Goal: Task Accomplishment & Management: Manage account settings

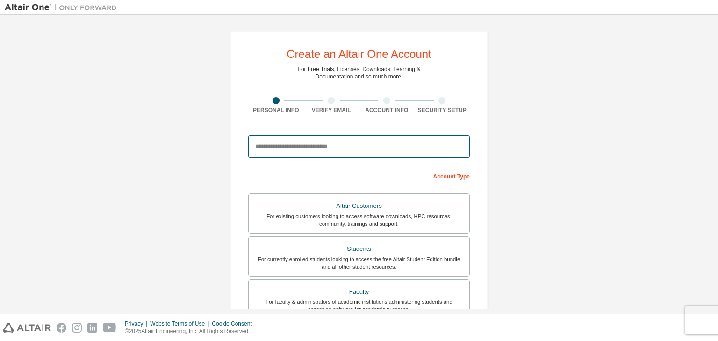
click at [314, 149] on input "email" at bounding box center [358, 146] width 221 height 22
type input "**********"
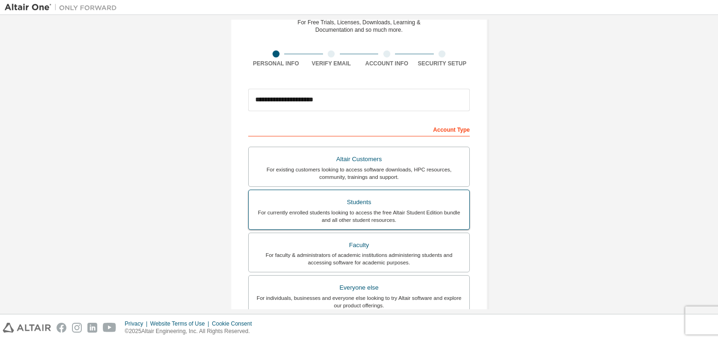
click at [349, 209] on div "For currently enrolled students looking to access the free Altair Student Editi…" at bounding box center [358, 216] width 209 height 15
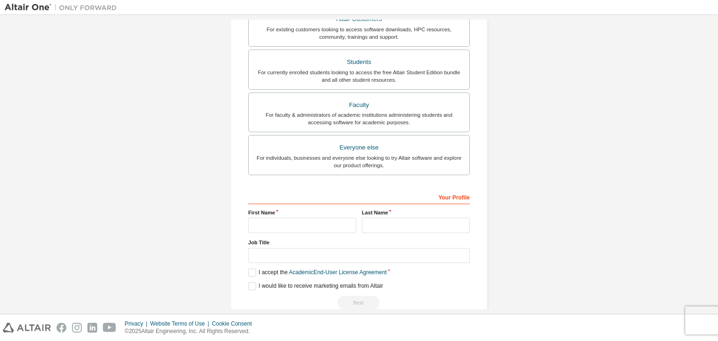
scroll to position [203, 0]
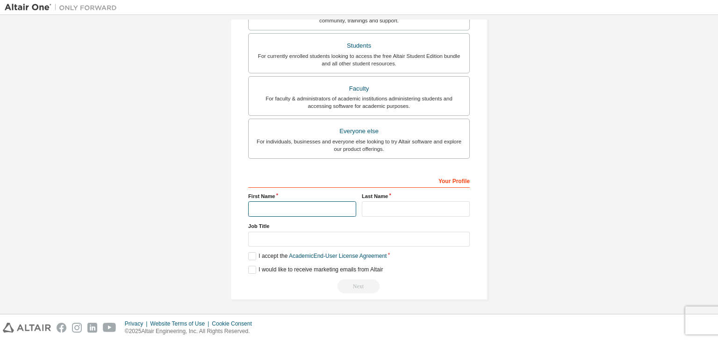
click at [271, 210] on input "text" at bounding box center [302, 208] width 108 height 15
type input "**********"
click at [390, 201] on input "text" at bounding box center [416, 208] width 108 height 15
type input "********"
click at [251, 255] on label "I accept the Academic End-User License Agreement" at bounding box center [317, 256] width 138 height 8
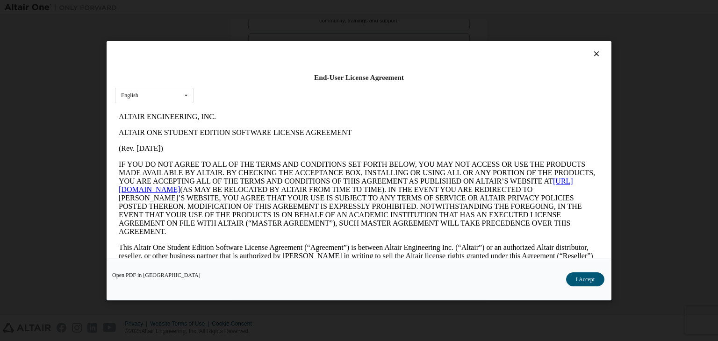
scroll to position [0, 0]
click at [583, 280] on button "I Accept" at bounding box center [585, 279] width 38 height 14
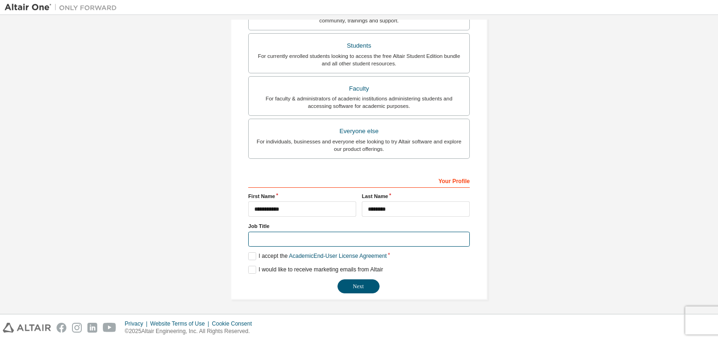
click at [348, 236] on input "text" at bounding box center [358, 239] width 221 height 15
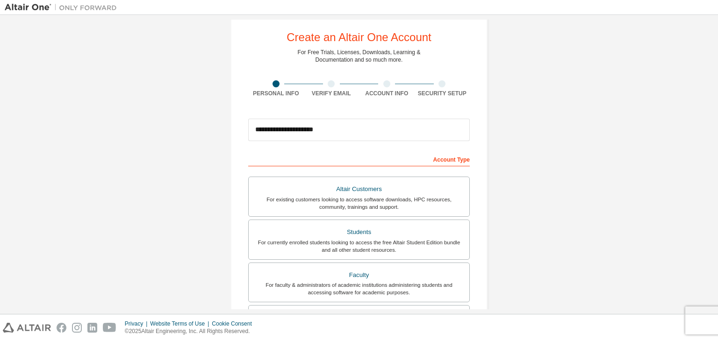
scroll to position [203, 0]
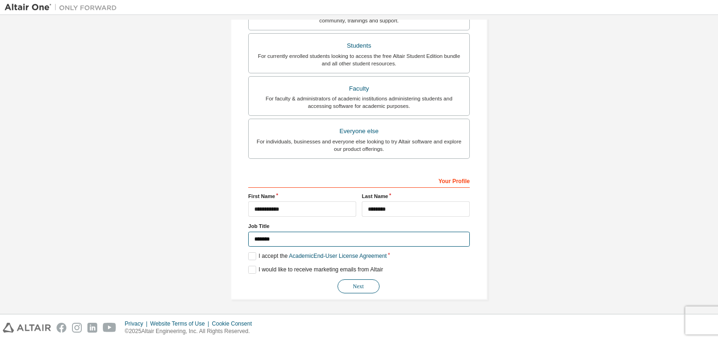
type input "*******"
click at [352, 286] on button "Next" at bounding box center [358, 286] width 42 height 14
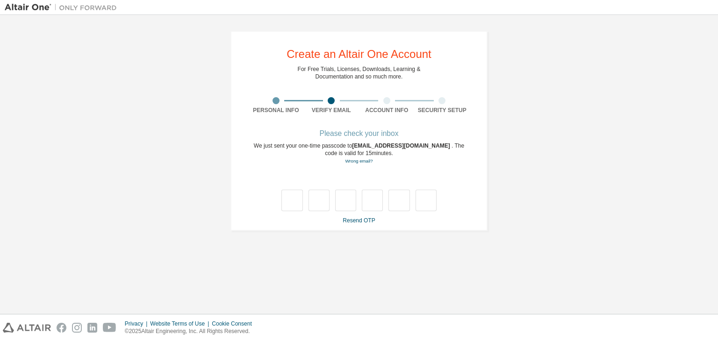
scroll to position [0, 0]
type input "*"
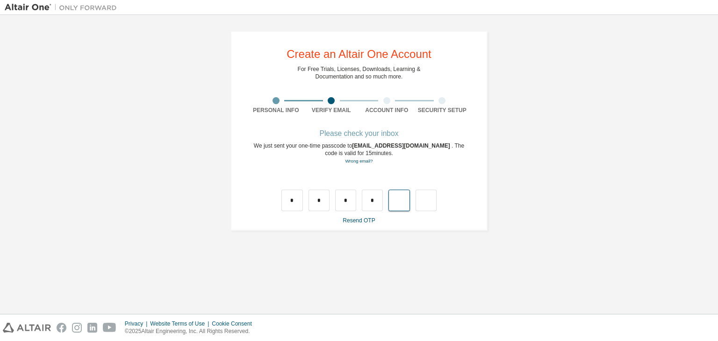
type input "*"
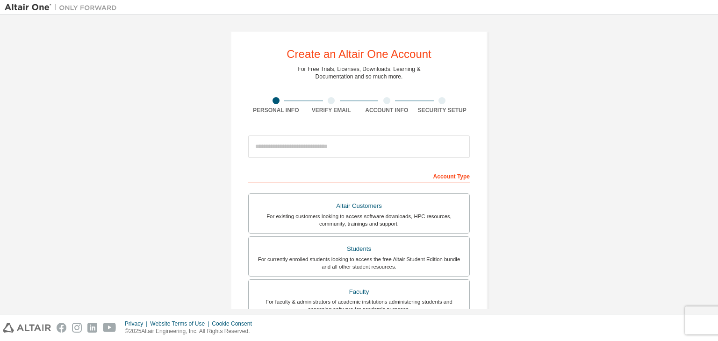
type input "**********"
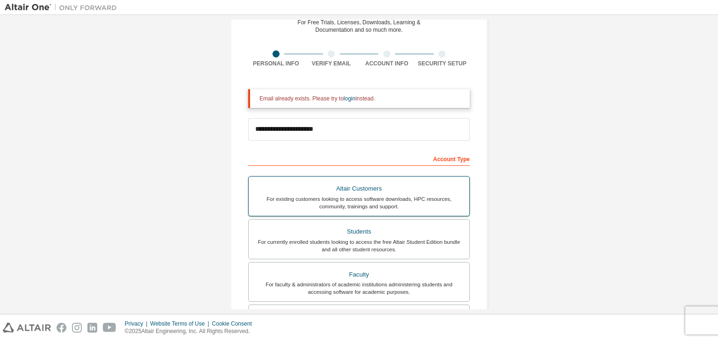
click at [337, 214] on label "Altair Customers For existing customers looking to access software downloads, H…" at bounding box center [358, 196] width 221 height 40
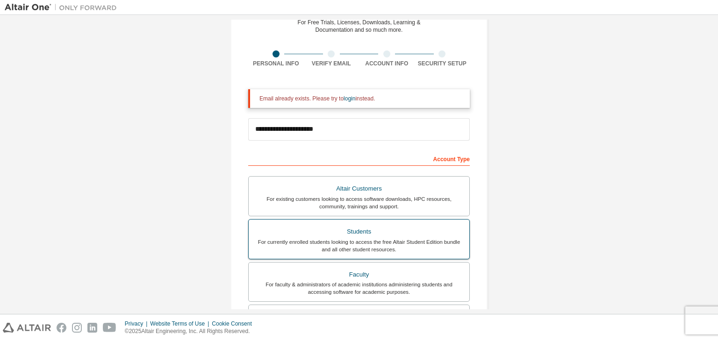
click at [341, 241] on div "For currently enrolled students looking to access the free Altair Student Editi…" at bounding box center [358, 245] width 209 height 15
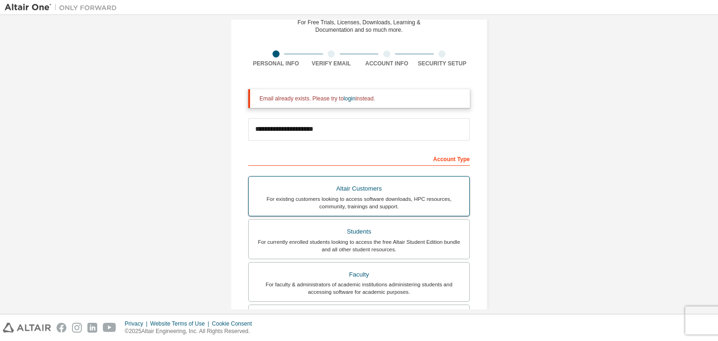
scroll to position [233, 0]
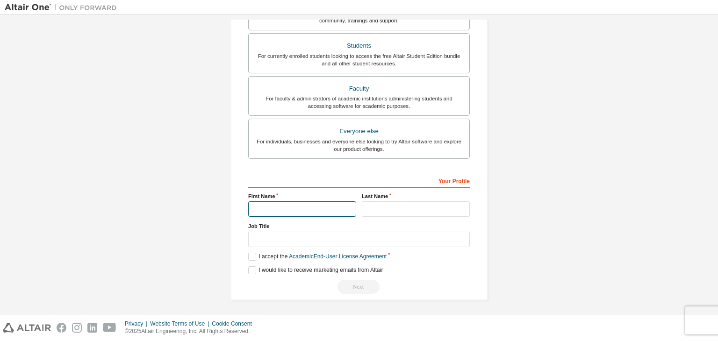
click at [304, 213] on input "text" at bounding box center [302, 208] width 108 height 15
type input "**********"
click at [390, 208] on input "text" at bounding box center [416, 208] width 108 height 15
type input "********"
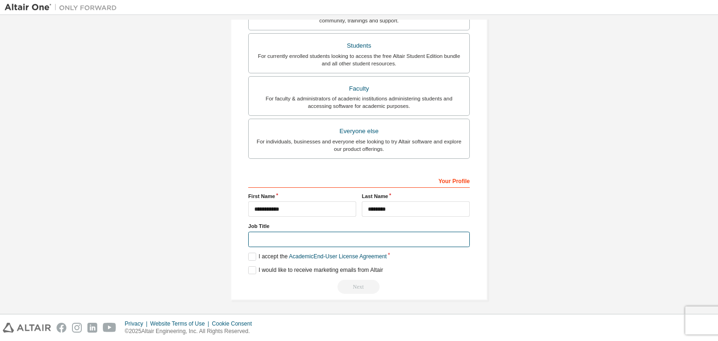
click at [323, 238] on input "text" at bounding box center [358, 239] width 221 height 15
type input "*******"
click at [251, 256] on label "I accept the Academic End-User License Agreement" at bounding box center [317, 257] width 138 height 8
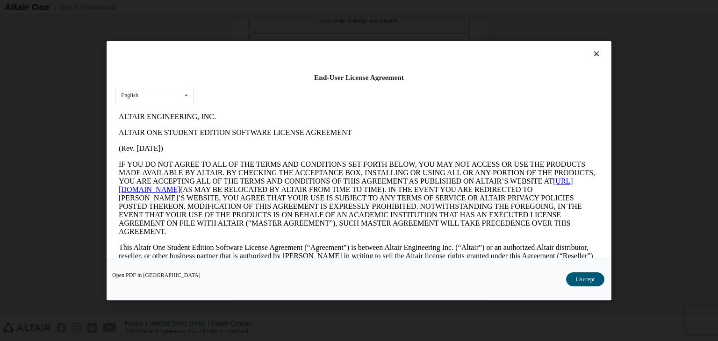
scroll to position [0, 0]
click at [576, 278] on button "I Accept" at bounding box center [585, 279] width 38 height 14
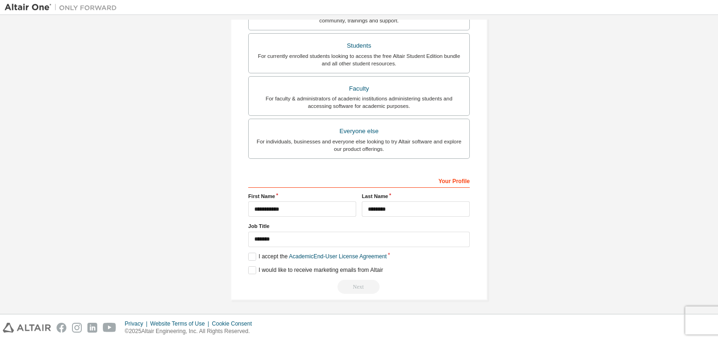
click at [344, 280] on div "Next" at bounding box center [358, 287] width 221 height 14
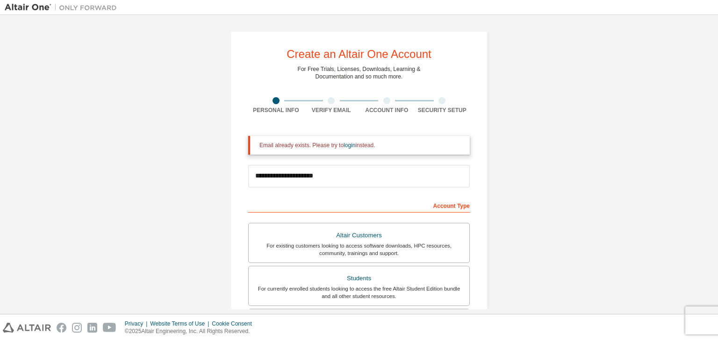
scroll to position [47, 0]
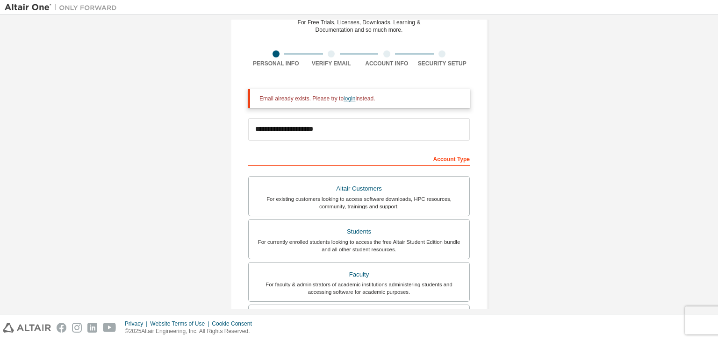
click at [348, 99] on link "login" at bounding box center [349, 98] width 12 height 7
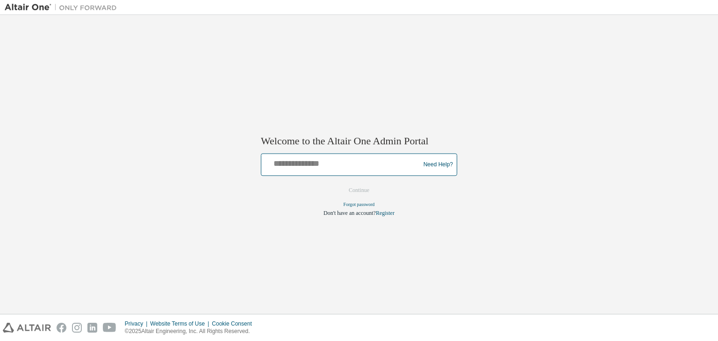
click at [331, 161] on input "text" at bounding box center [342, 163] width 154 height 14
type input "**********"
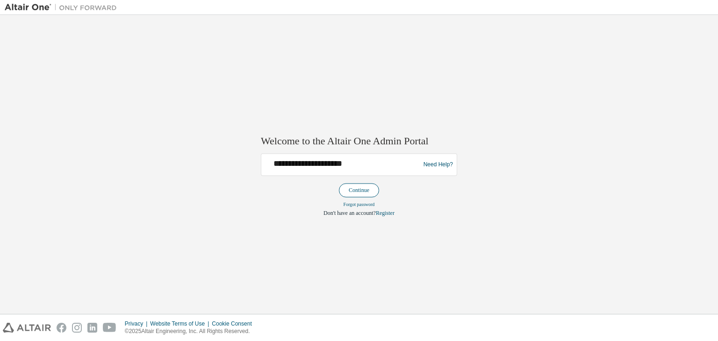
click at [370, 191] on button "Continue" at bounding box center [359, 191] width 40 height 14
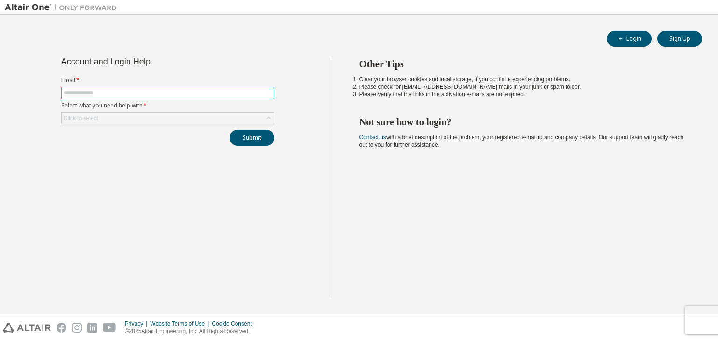
click at [187, 89] on input "text" at bounding box center [168, 92] width 208 height 7
type input "**********"
click at [154, 119] on div "Click to select" at bounding box center [168, 118] width 212 height 11
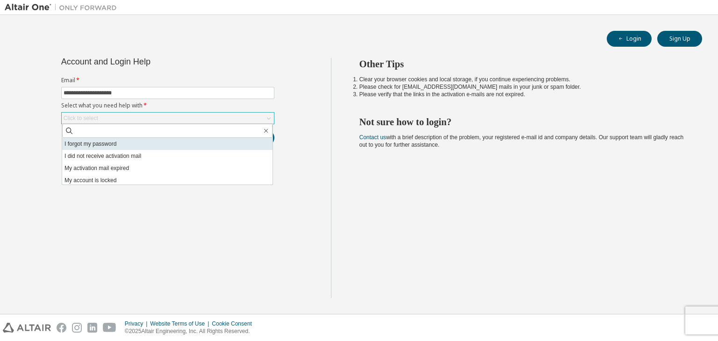
click at [147, 146] on li "I forgot my password" at bounding box center [167, 144] width 210 height 12
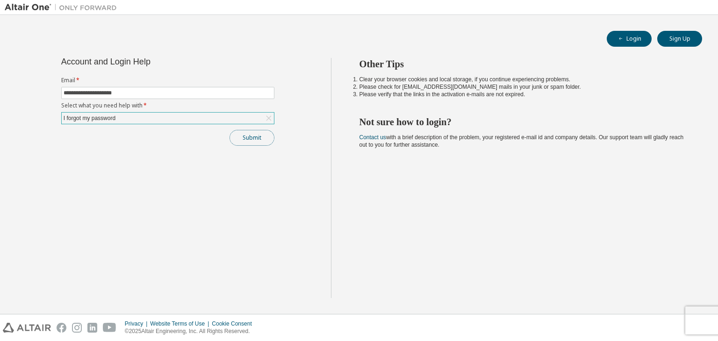
click at [254, 142] on button "Submit" at bounding box center [251, 138] width 45 height 16
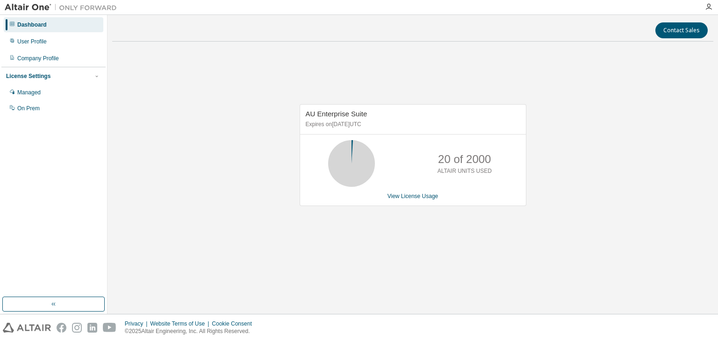
click at [165, 120] on div "AU Enterprise Suite Expires on [DATE] UTC 20 of 2000 ALTAIR UNITS USED View Lic…" at bounding box center [412, 160] width 601 height 222
click at [77, 37] on div "User Profile" at bounding box center [54, 41] width 100 height 15
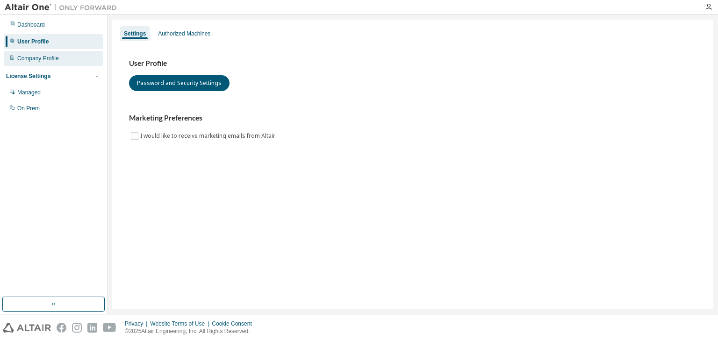
click at [74, 63] on div "Company Profile" at bounding box center [54, 58] width 100 height 15
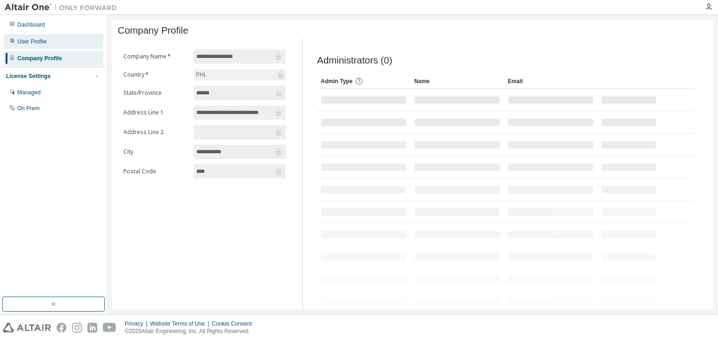
click at [78, 42] on div "User Profile" at bounding box center [54, 41] width 100 height 15
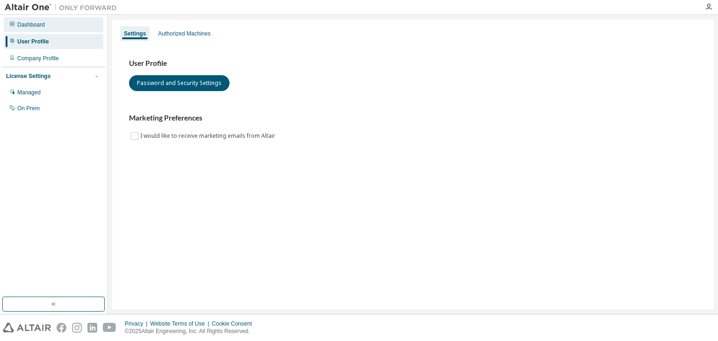
click at [78, 29] on div "Dashboard" at bounding box center [54, 24] width 100 height 15
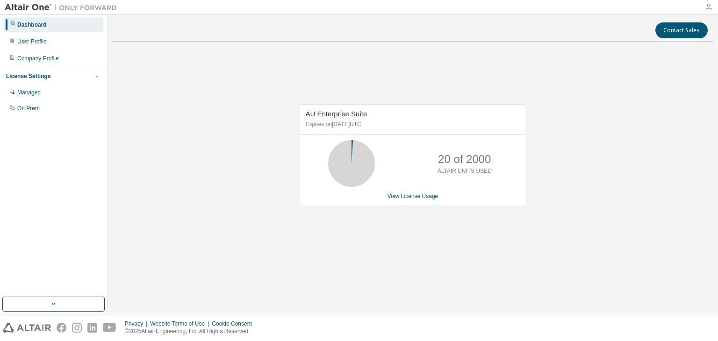
click at [706, 5] on icon "button" at bounding box center [707, 6] width 7 height 7
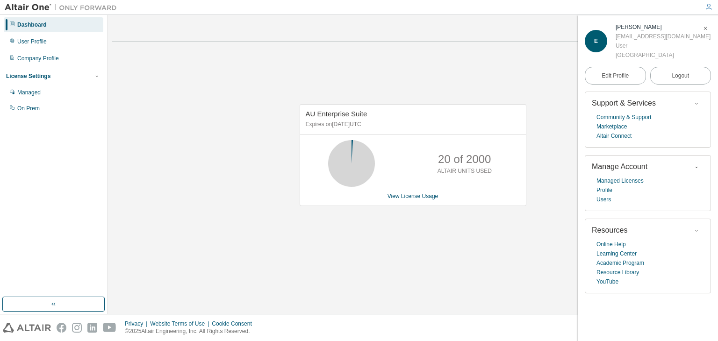
click at [706, 5] on icon "button" at bounding box center [707, 6] width 7 height 7
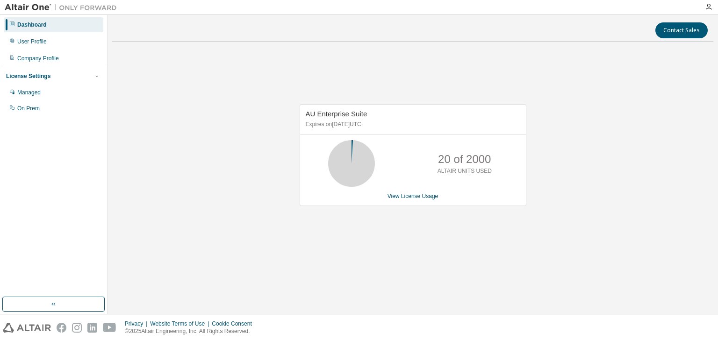
click at [553, 191] on div "AU Enterprise Suite Expires on [DATE] UTC 20 of 2000 ALTAIR UNITS USED View Lic…" at bounding box center [412, 160] width 601 height 222
click at [46, 43] on div "User Profile" at bounding box center [54, 41] width 100 height 15
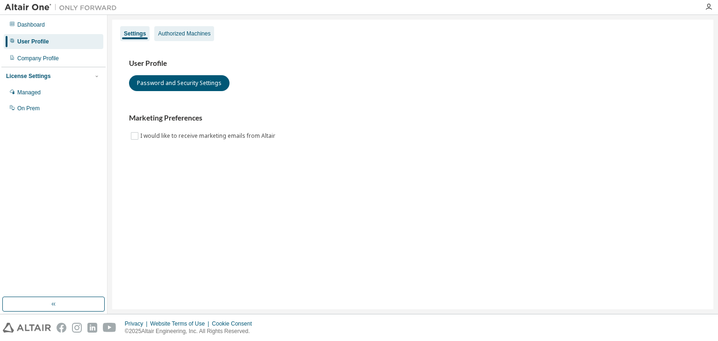
click at [191, 38] on div "Authorized Machines" at bounding box center [184, 33] width 60 height 15
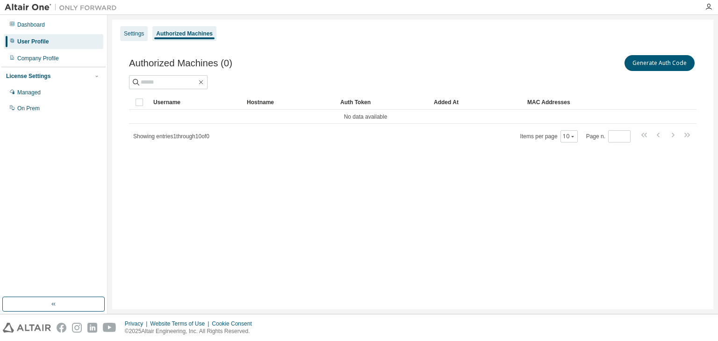
click at [124, 34] on div "Settings" at bounding box center [134, 33] width 20 height 7
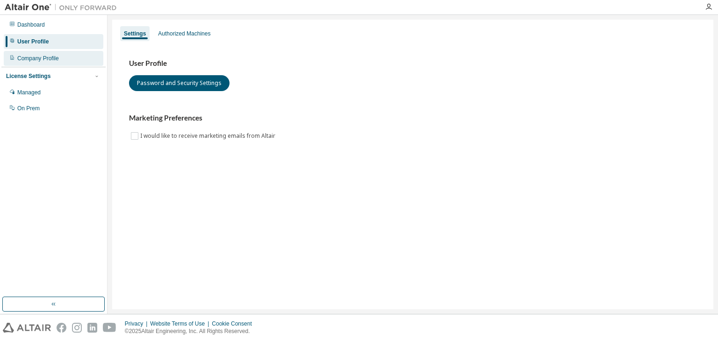
click at [58, 64] on div "Company Profile" at bounding box center [54, 58] width 100 height 15
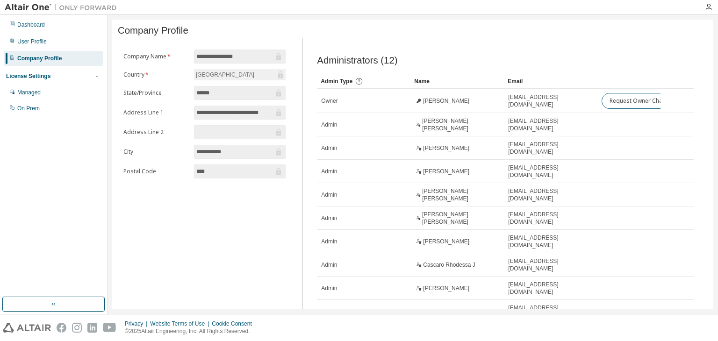
click at [242, 96] on input "******" at bounding box center [235, 92] width 78 height 9
click at [65, 28] on div "Dashboard" at bounding box center [54, 24] width 100 height 15
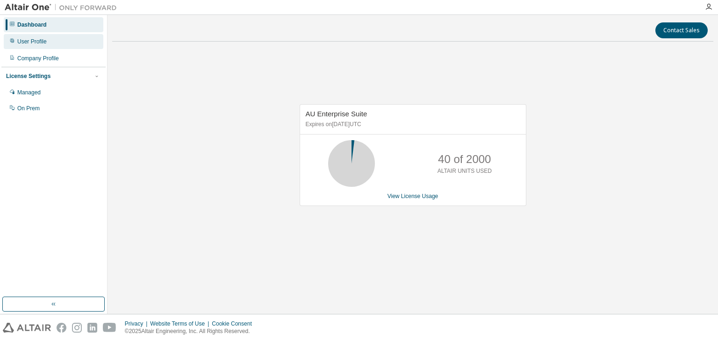
click at [75, 45] on div "User Profile" at bounding box center [54, 41] width 100 height 15
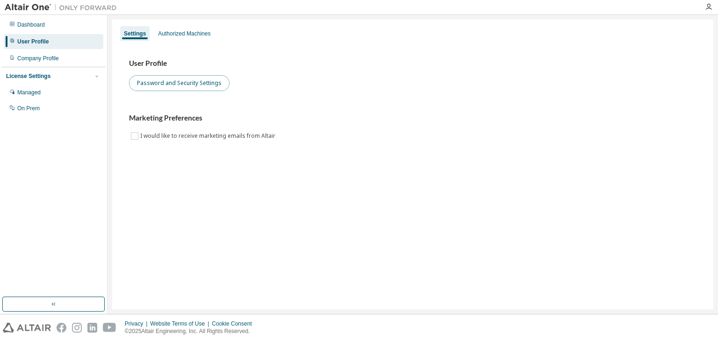
click at [170, 87] on button "Password and Security Settings" at bounding box center [179, 83] width 100 height 16
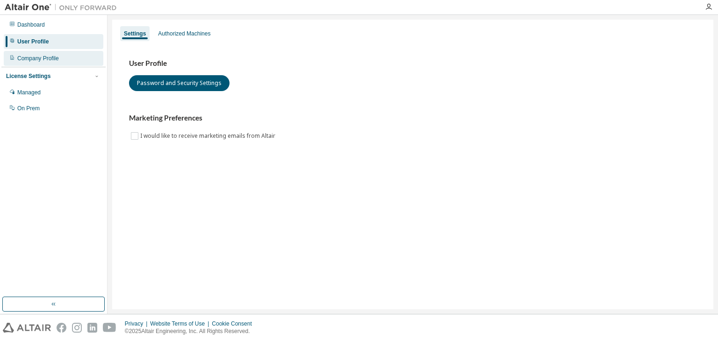
click at [54, 58] on div "Company Profile" at bounding box center [38, 58] width 42 height 7
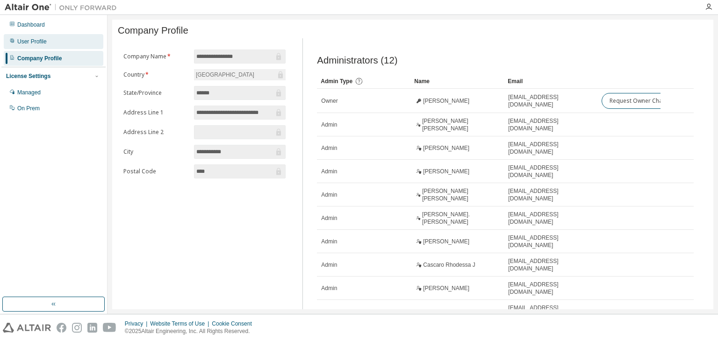
click at [54, 44] on div "User Profile" at bounding box center [54, 41] width 100 height 15
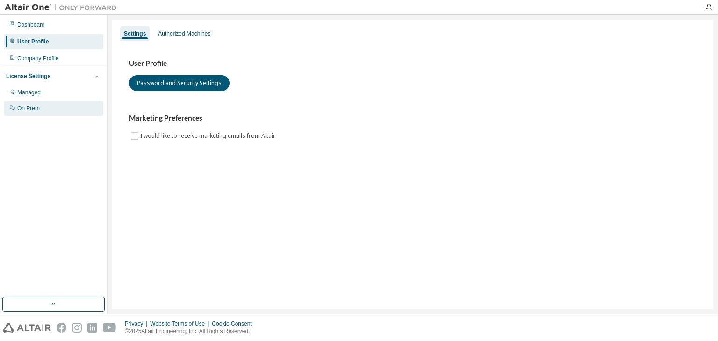
click at [45, 107] on div "On Prem" at bounding box center [54, 108] width 100 height 15
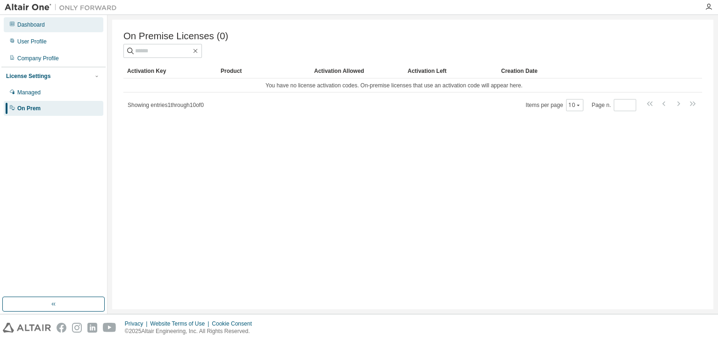
click at [52, 23] on div "Dashboard" at bounding box center [54, 24] width 100 height 15
